Goal: Obtain resource: Download file/media

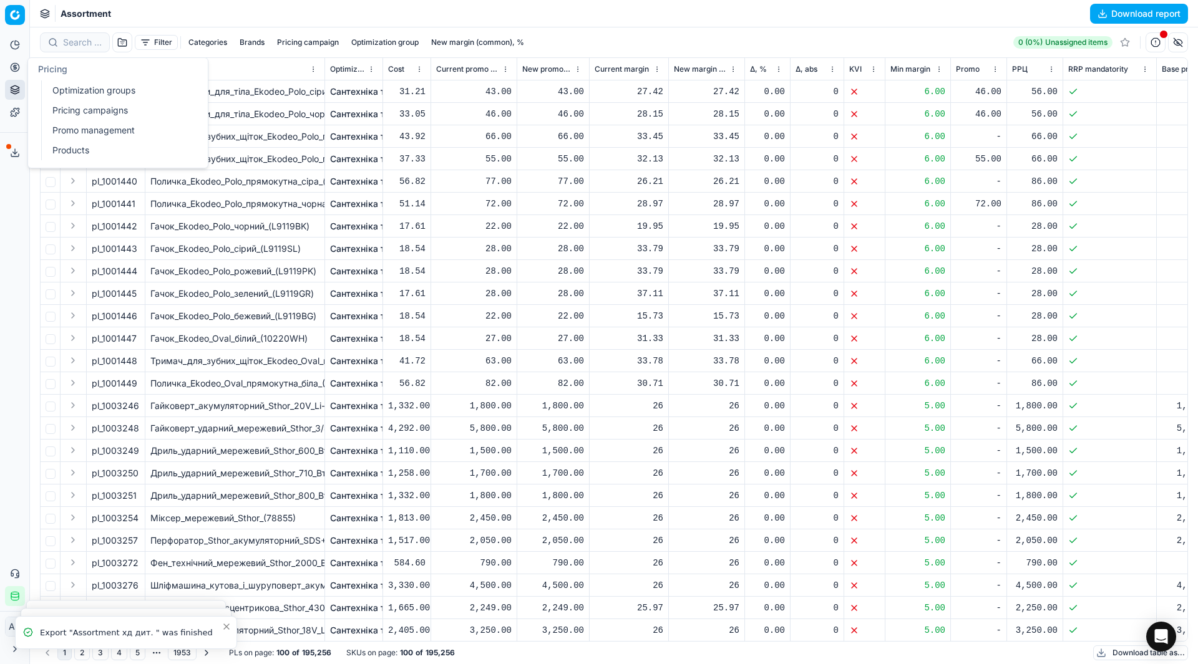
click at [61, 88] on link "Optimization groups" at bounding box center [119, 90] width 145 height 17
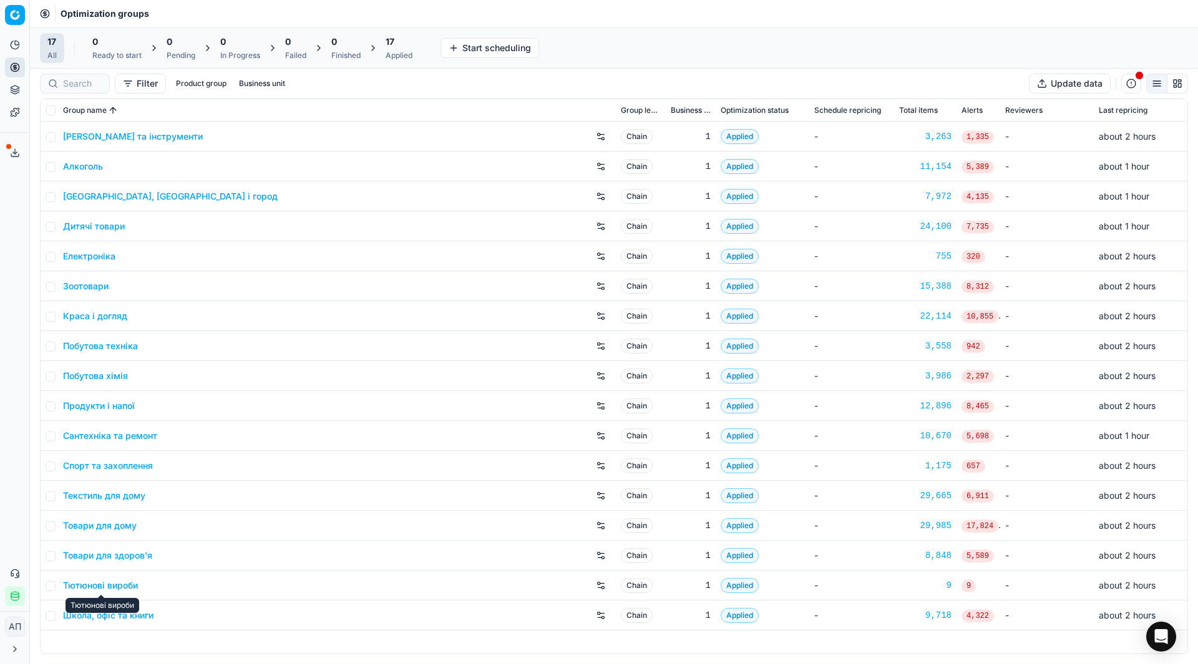
click at [107, 589] on link "Тютюнові вироби" at bounding box center [100, 586] width 75 height 12
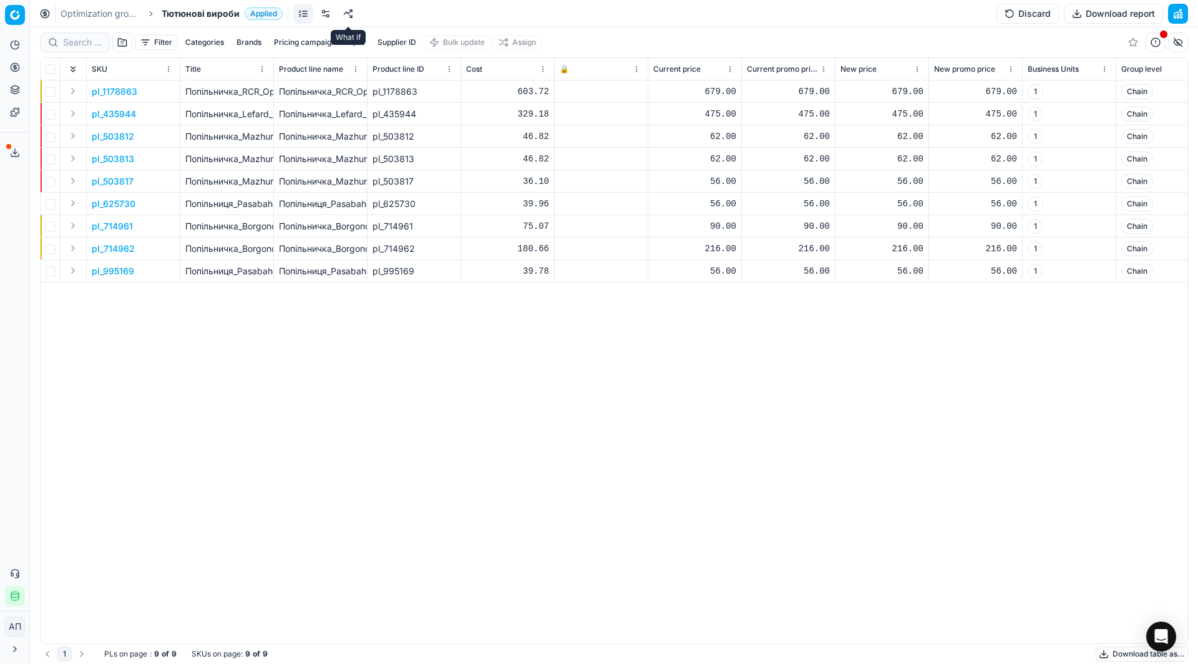
click at [342, 14] on link at bounding box center [348, 14] width 20 height 20
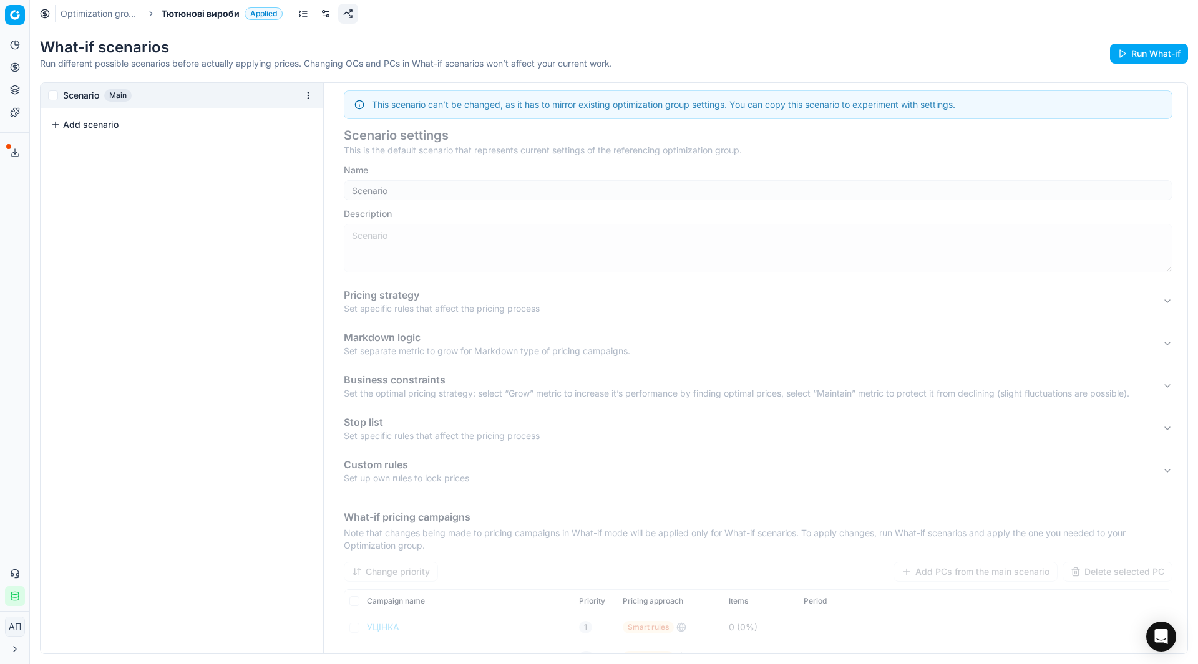
scroll to position [123, 0]
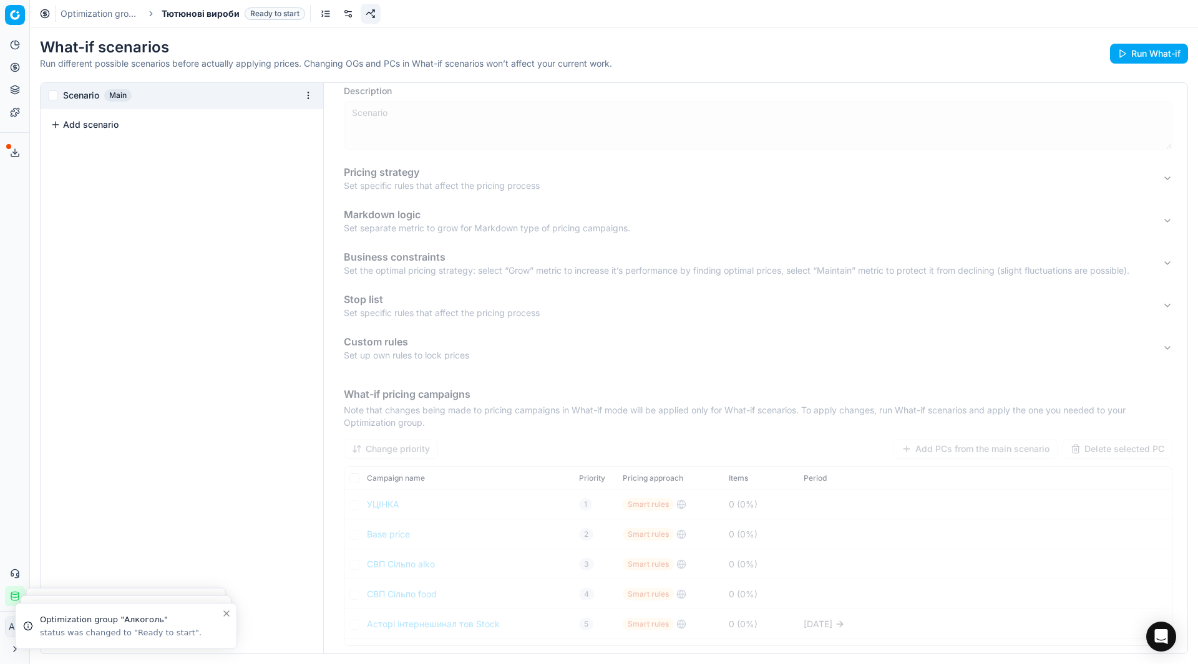
click at [94, 18] on link "Optimization groups" at bounding box center [101, 13] width 80 height 12
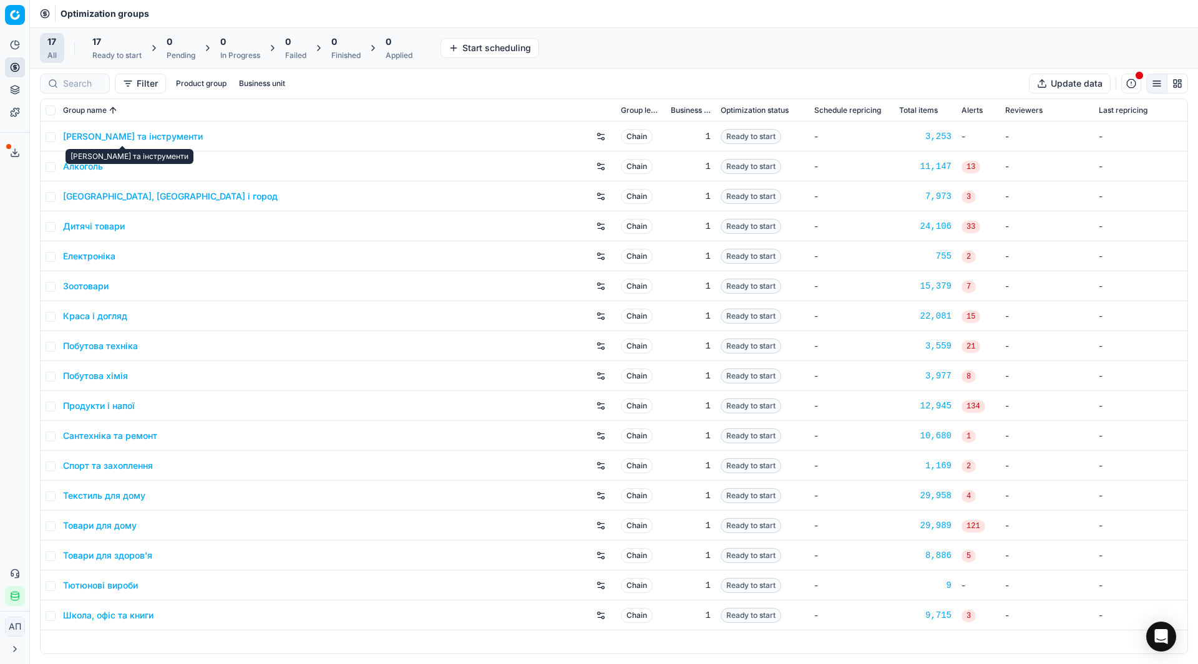
click at [94, 133] on link "[PERSON_NAME] та інструменти" at bounding box center [133, 136] width 140 height 12
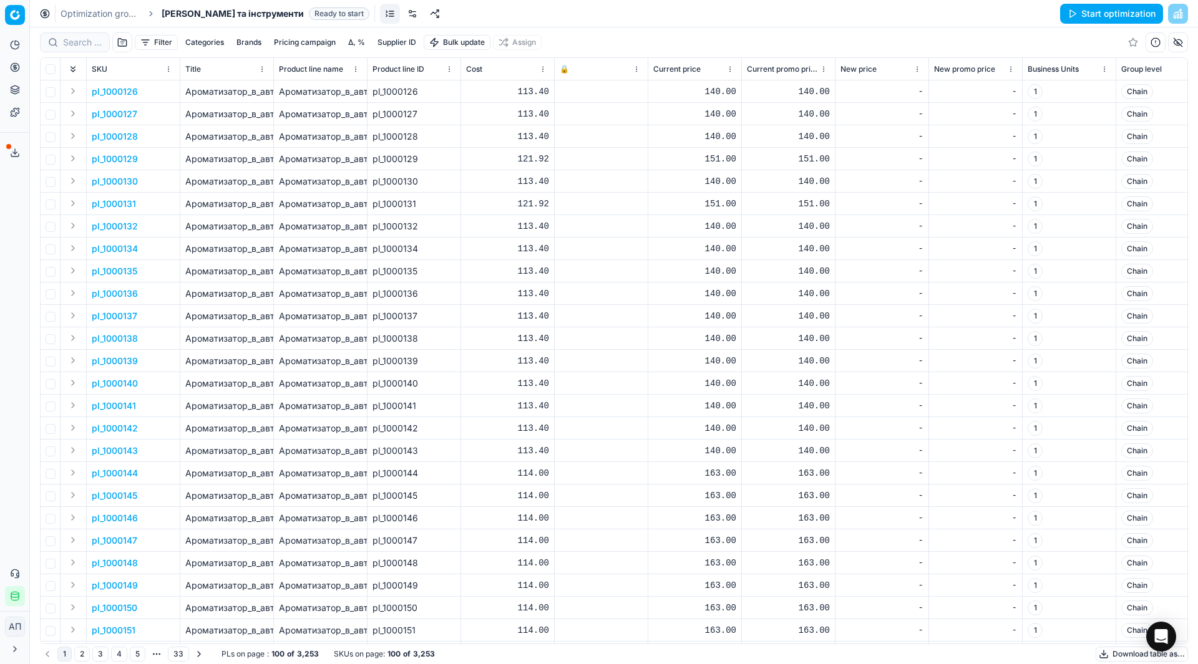
click at [1119, 654] on button "Download table as..." at bounding box center [1141, 654] width 92 height 15
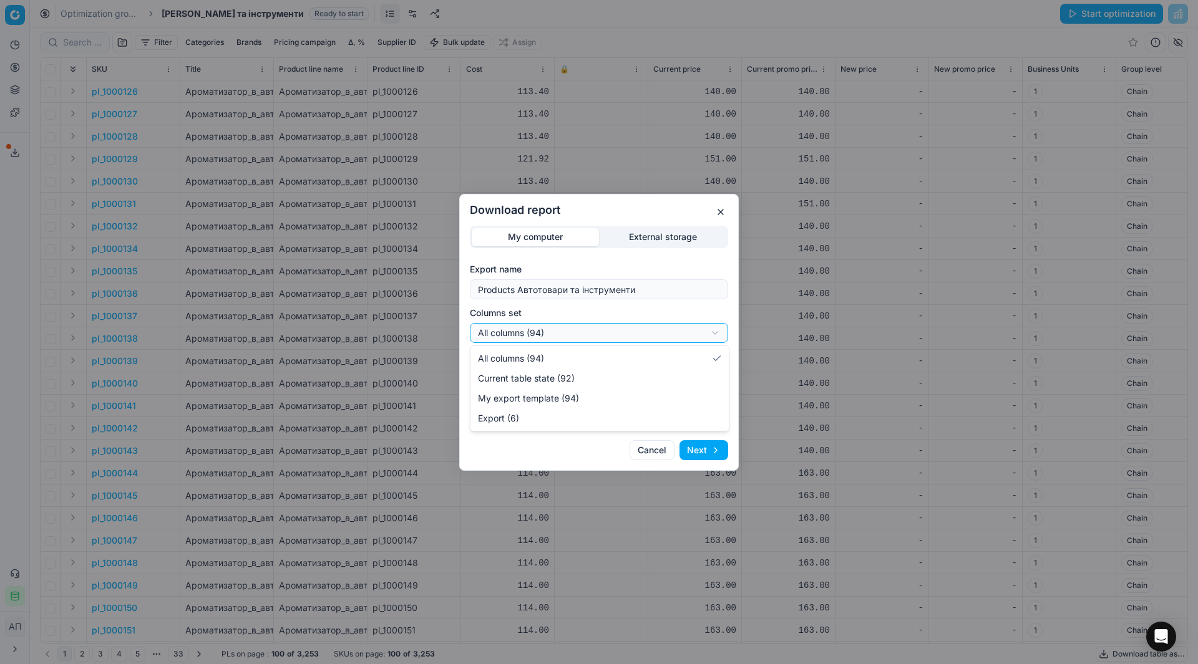
click at [693, 327] on div "Download report My computer External storage Export name Products Автотовари та…" at bounding box center [599, 332] width 1198 height 664
click at [725, 216] on div "Download report My computer External storage Export name Products Автотовари та…" at bounding box center [599, 332] width 1198 height 664
click at [722, 213] on button "button" at bounding box center [720, 212] width 15 height 15
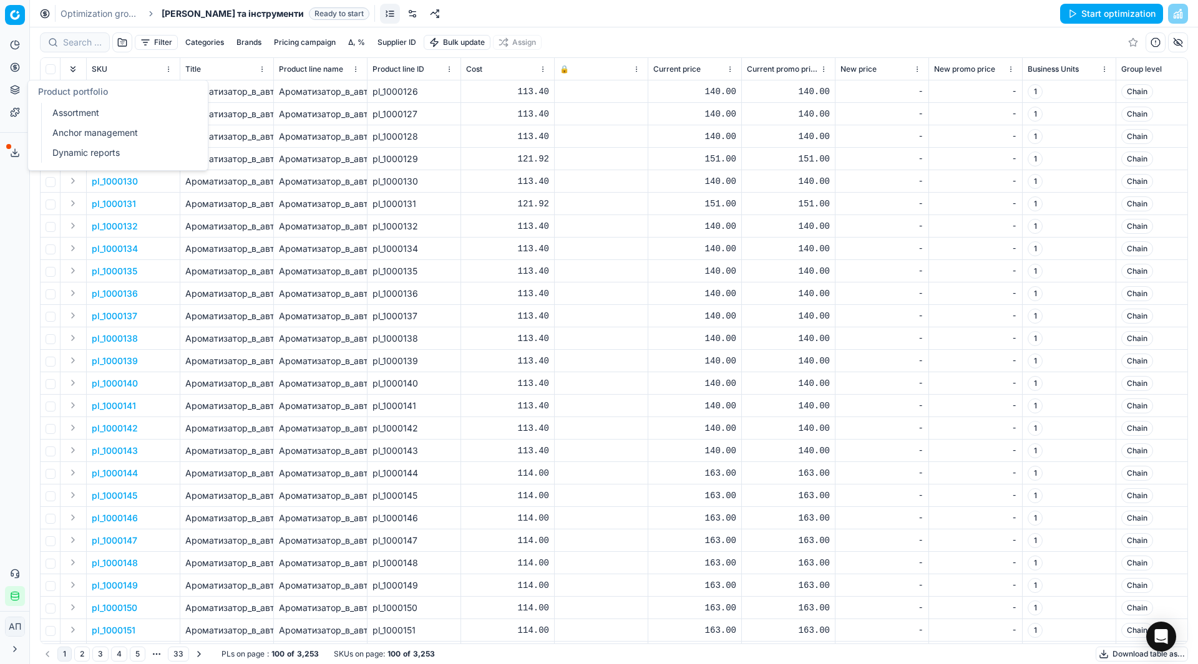
click at [54, 111] on link "Assortment" at bounding box center [119, 112] width 145 height 17
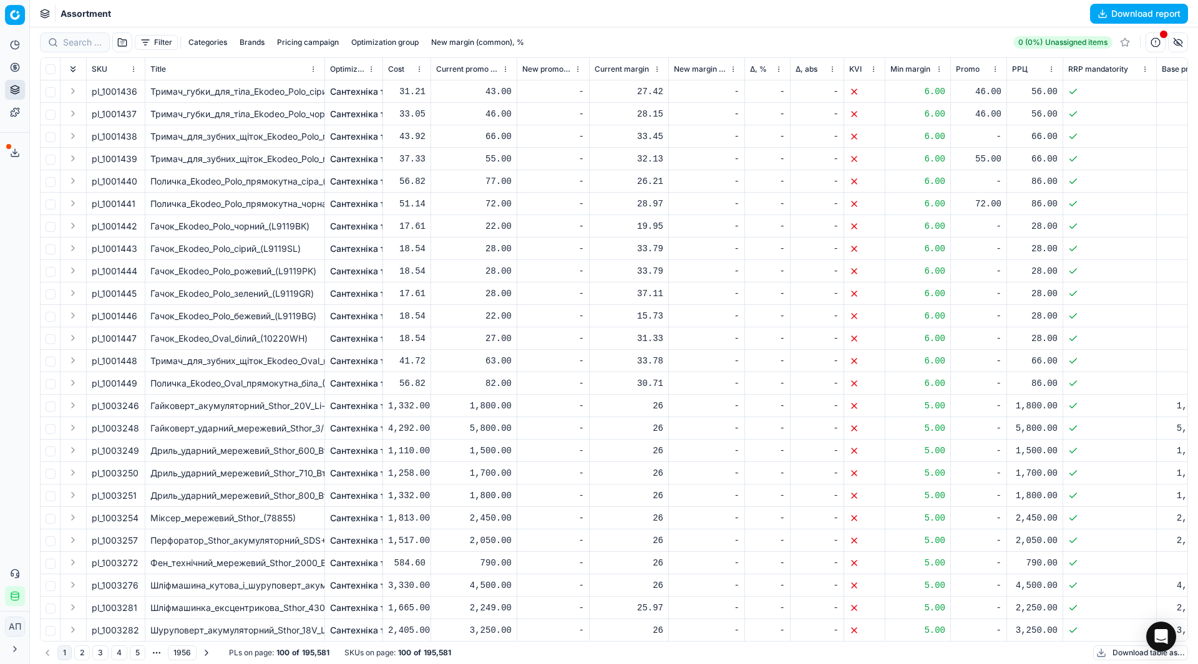
click at [1103, 12] on button "Download report" at bounding box center [1139, 14] width 98 height 20
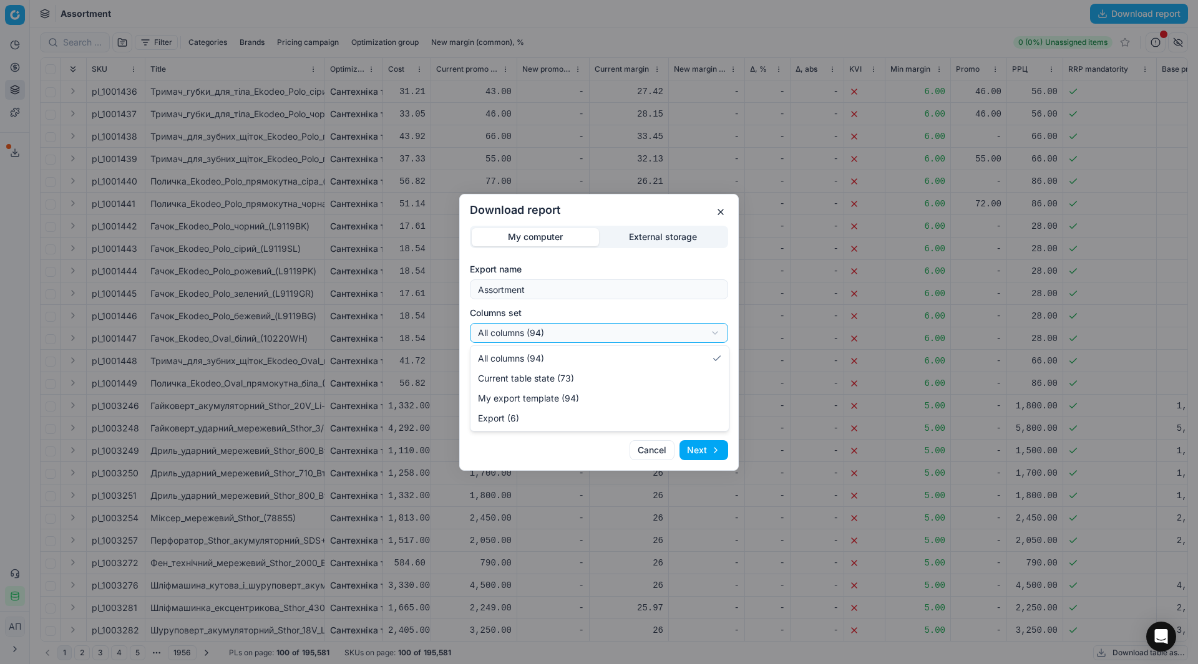
click at [632, 336] on div "Download report My computer External storage Export name Assortment Columns set…" at bounding box center [599, 332] width 1198 height 664
click at [725, 211] on div "Download report My computer External storage Export name Assortment Columns set…" at bounding box center [599, 332] width 1198 height 664
click at [719, 211] on button "button" at bounding box center [720, 212] width 15 height 15
